Goal: Transaction & Acquisition: Purchase product/service

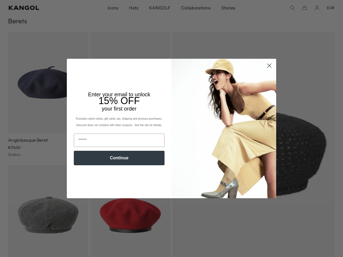
click at [268, 64] on icon "Close dialog" at bounding box center [270, 66] width 4 height 4
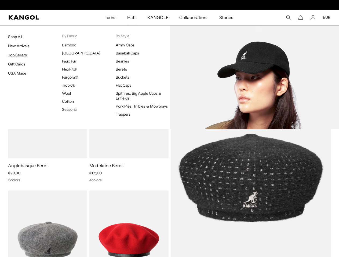
scroll to position [0, 111]
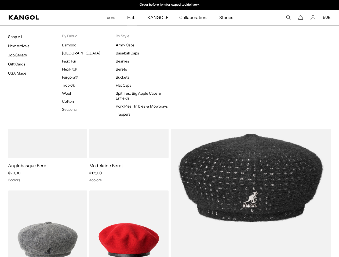
click at [16, 56] on link "Top Sellers" at bounding box center [17, 55] width 19 height 5
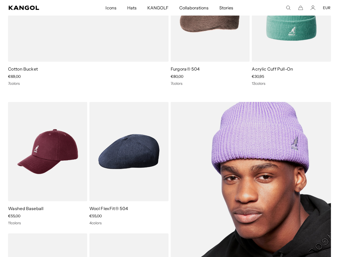
click at [233, 148] on img at bounding box center [251, 217] width 161 height 231
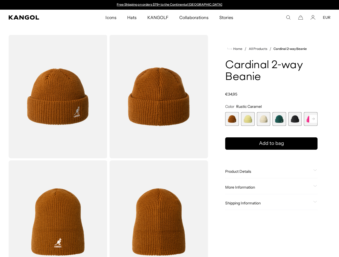
click at [296, 120] on span "5 of 14" at bounding box center [296, 119] width 14 height 14
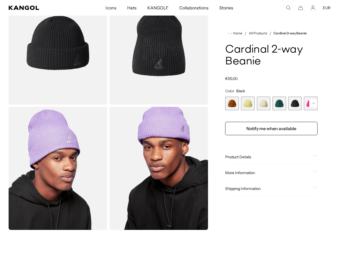
click at [315, 103] on icon at bounding box center [313, 103] width 3 height 2
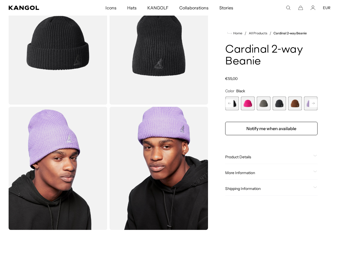
click at [279, 104] on span "8 of 14" at bounding box center [280, 104] width 14 height 14
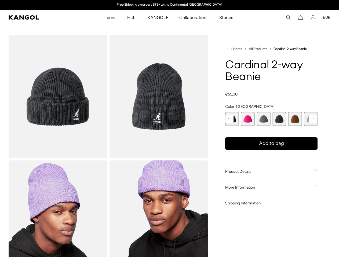
click at [313, 118] on rect at bounding box center [314, 119] width 8 height 8
click at [246, 119] on span "9 of 14" at bounding box center [248, 119] width 14 height 14
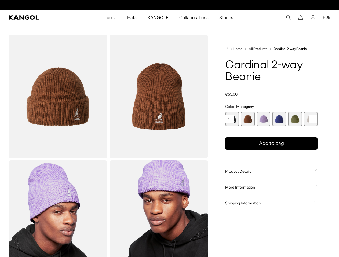
scroll to position [0, 111]
click at [314, 117] on rect at bounding box center [314, 119] width 8 height 8
click at [314, 117] on span "14 of 14" at bounding box center [311, 119] width 14 height 14
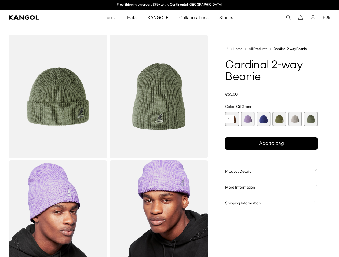
click at [294, 119] on span "13 of 14" at bounding box center [296, 119] width 14 height 14
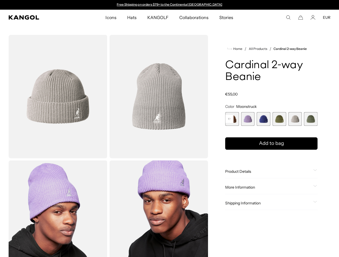
click at [279, 118] on span "12 of 14" at bounding box center [280, 119] width 14 height 14
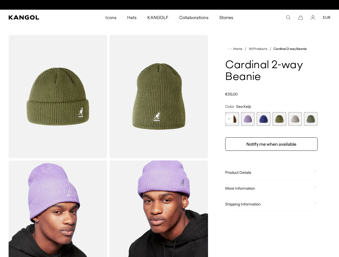
click at [259, 119] on span "11 of 14" at bounding box center [264, 119] width 14 height 14
click at [246, 119] on span "10 of 14" at bounding box center [248, 119] width 14 height 14
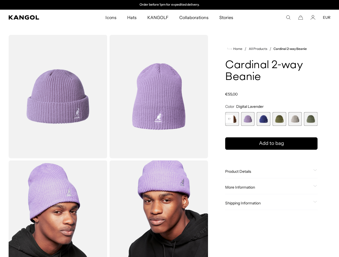
click at [230, 118] on rect at bounding box center [230, 119] width 8 height 8
click at [265, 119] on span "8 of 14" at bounding box center [264, 119] width 14 height 14
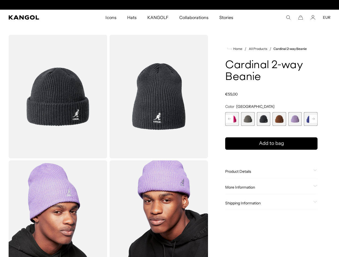
scroll to position [0, 111]
click at [231, 119] on rect at bounding box center [230, 119] width 8 height 8
click at [262, 119] on span "5 of 14" at bounding box center [264, 119] width 14 height 14
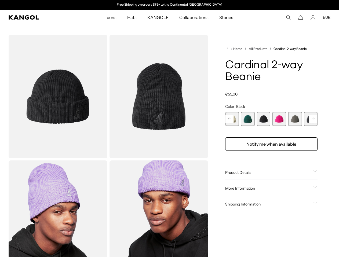
click at [231, 119] on rect at bounding box center [230, 119] width 8 height 8
click at [231, 119] on span "1 of 14" at bounding box center [232, 119] width 14 height 14
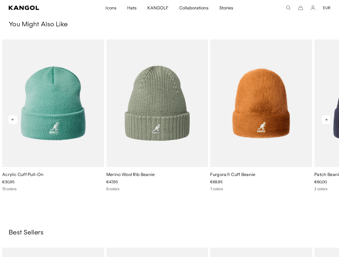
click at [328, 120] on icon at bounding box center [326, 120] width 3 height 2
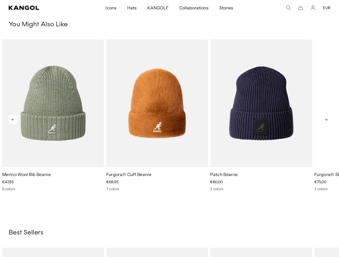
click at [327, 120] on icon at bounding box center [326, 120] width 3 height 2
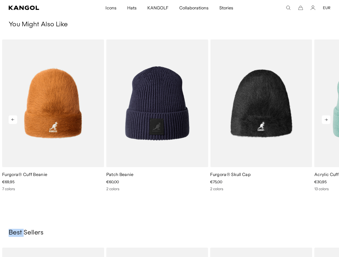
click at [327, 120] on icon at bounding box center [326, 120] width 3 height 2
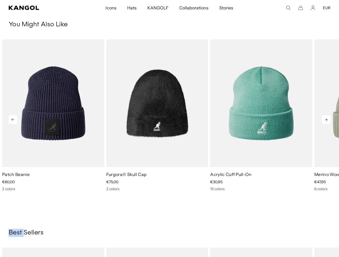
scroll to position [0, 111]
click at [327, 120] on icon at bounding box center [326, 120] width 3 height 2
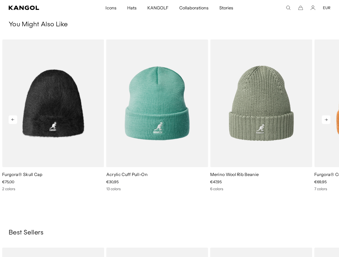
click at [327, 120] on icon at bounding box center [326, 120] width 3 height 2
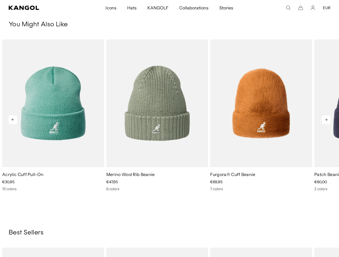
click at [327, 120] on icon at bounding box center [326, 120] width 3 height 2
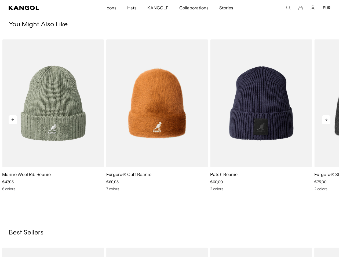
click at [327, 120] on icon at bounding box center [326, 120] width 3 height 2
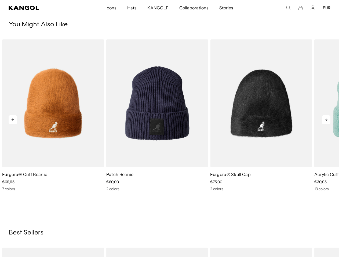
click at [327, 120] on icon at bounding box center [326, 120] width 3 height 2
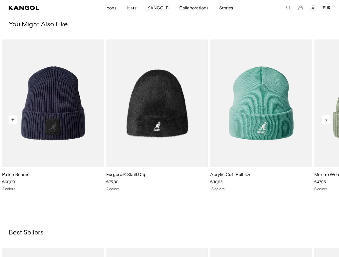
click at [327, 120] on icon at bounding box center [326, 120] width 3 height 2
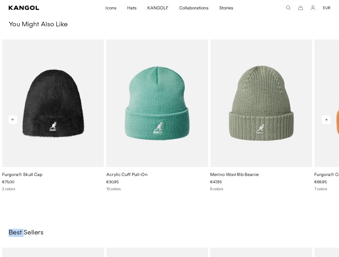
click at [327, 120] on icon at bounding box center [326, 120] width 3 height 2
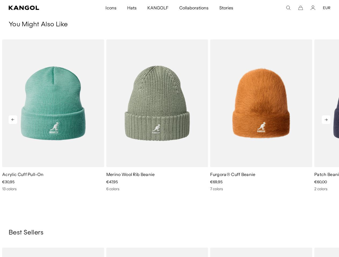
click at [327, 120] on icon at bounding box center [326, 120] width 3 height 2
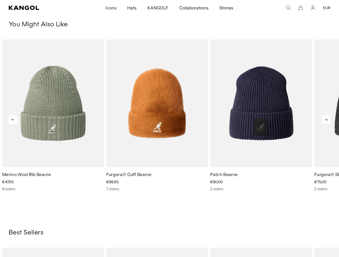
click at [327, 120] on icon at bounding box center [326, 120] width 3 height 2
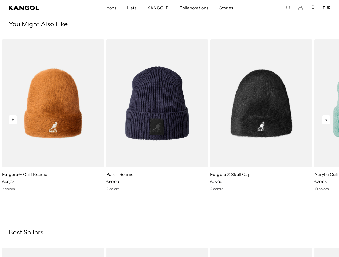
scroll to position [0, 111]
click at [327, 120] on icon at bounding box center [326, 120] width 3 height 2
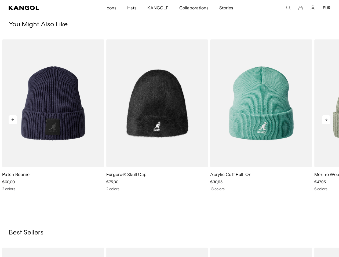
click at [327, 120] on icon at bounding box center [326, 120] width 3 height 2
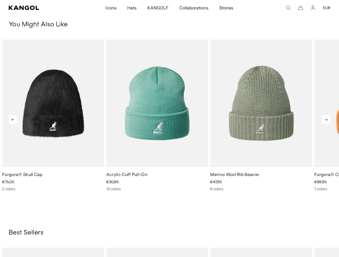
click at [327, 120] on icon at bounding box center [326, 120] width 3 height 2
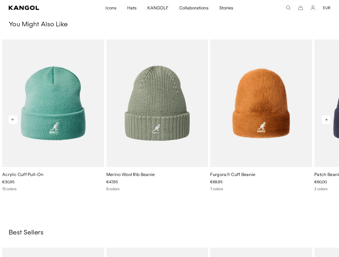
scroll to position [0, 0]
click at [327, 120] on icon at bounding box center [326, 120] width 3 height 2
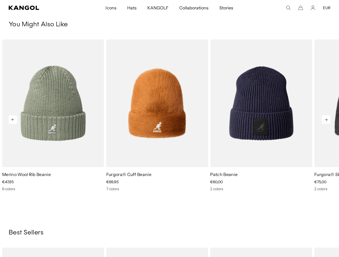
click at [327, 120] on icon at bounding box center [326, 120] width 3 height 2
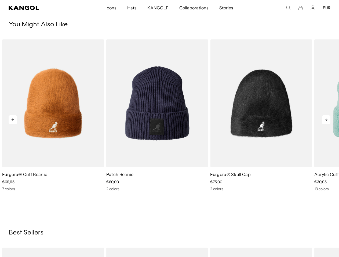
click at [327, 120] on icon at bounding box center [326, 120] width 3 height 2
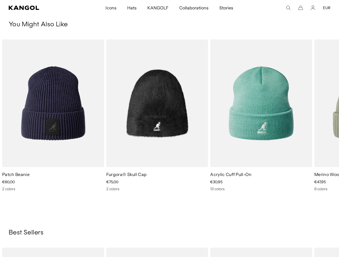
scroll to position [0, 111]
